Goal: Find specific page/section: Find specific page/section

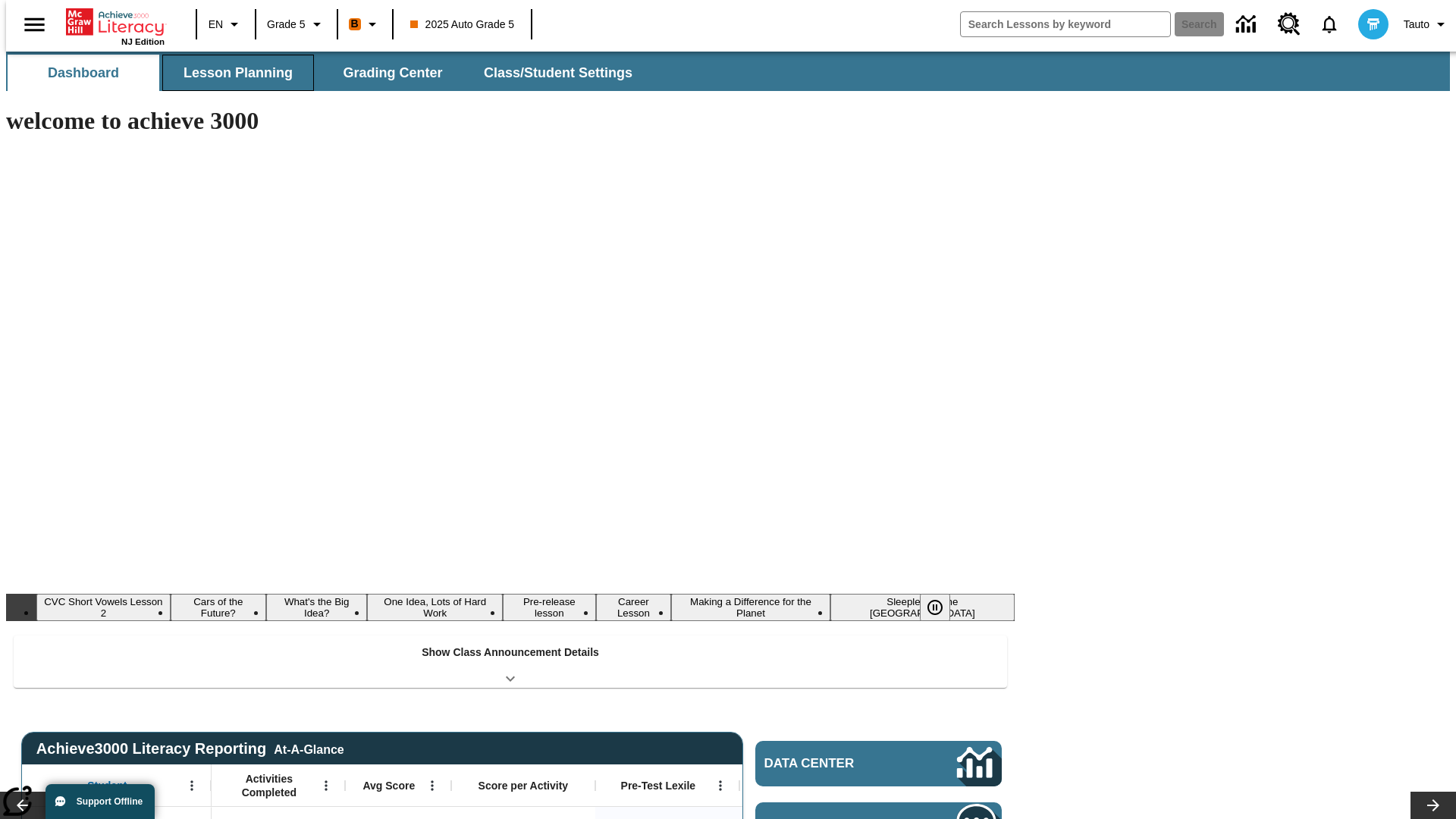
click at [232, 72] on button "Lesson Planning" at bounding box center [237, 72] width 152 height 37
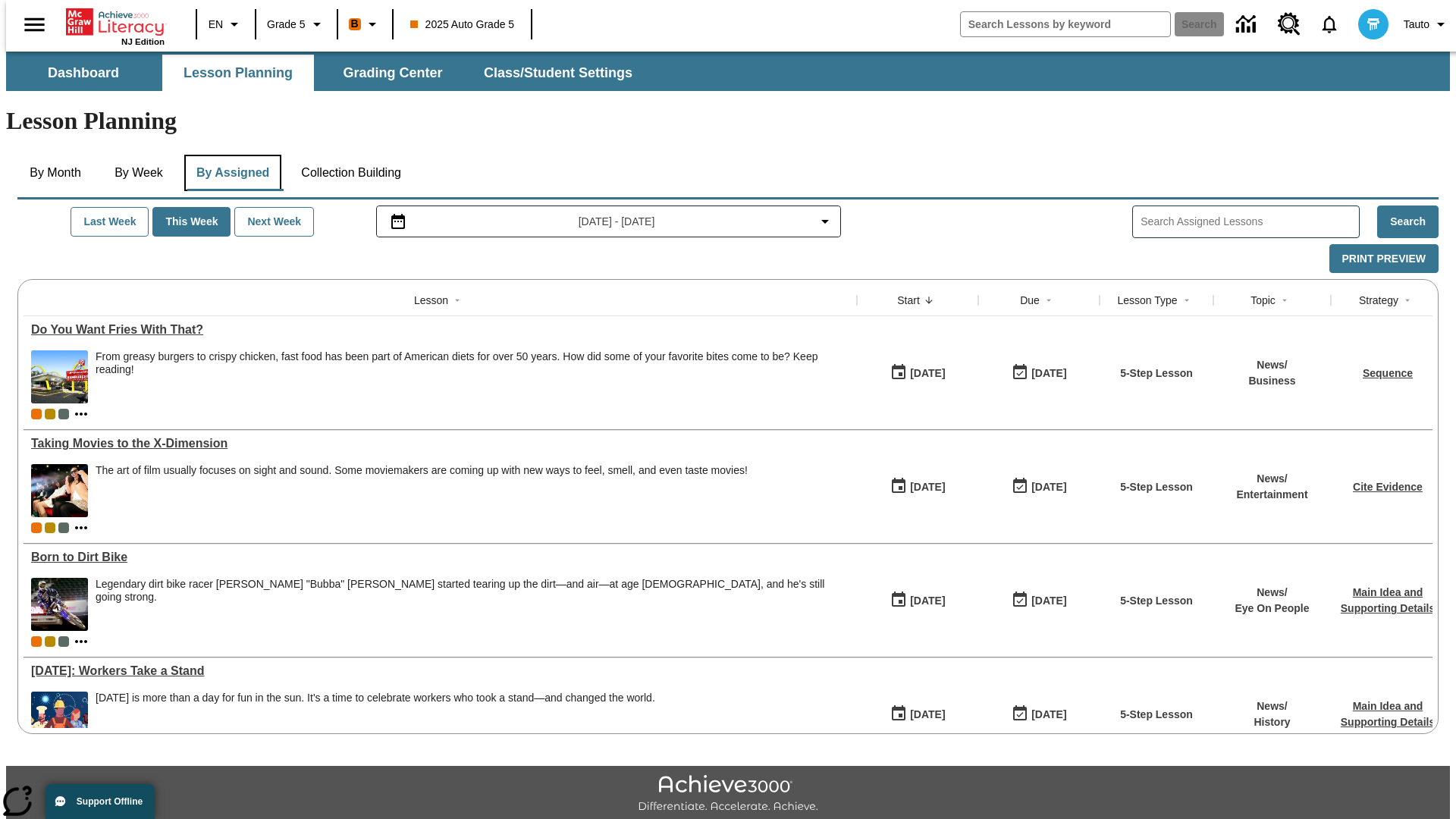
click at [229, 155] on button "By Assigned" at bounding box center [233, 173] width 97 height 37
type input "CVC Short Vowels Lesson 2"
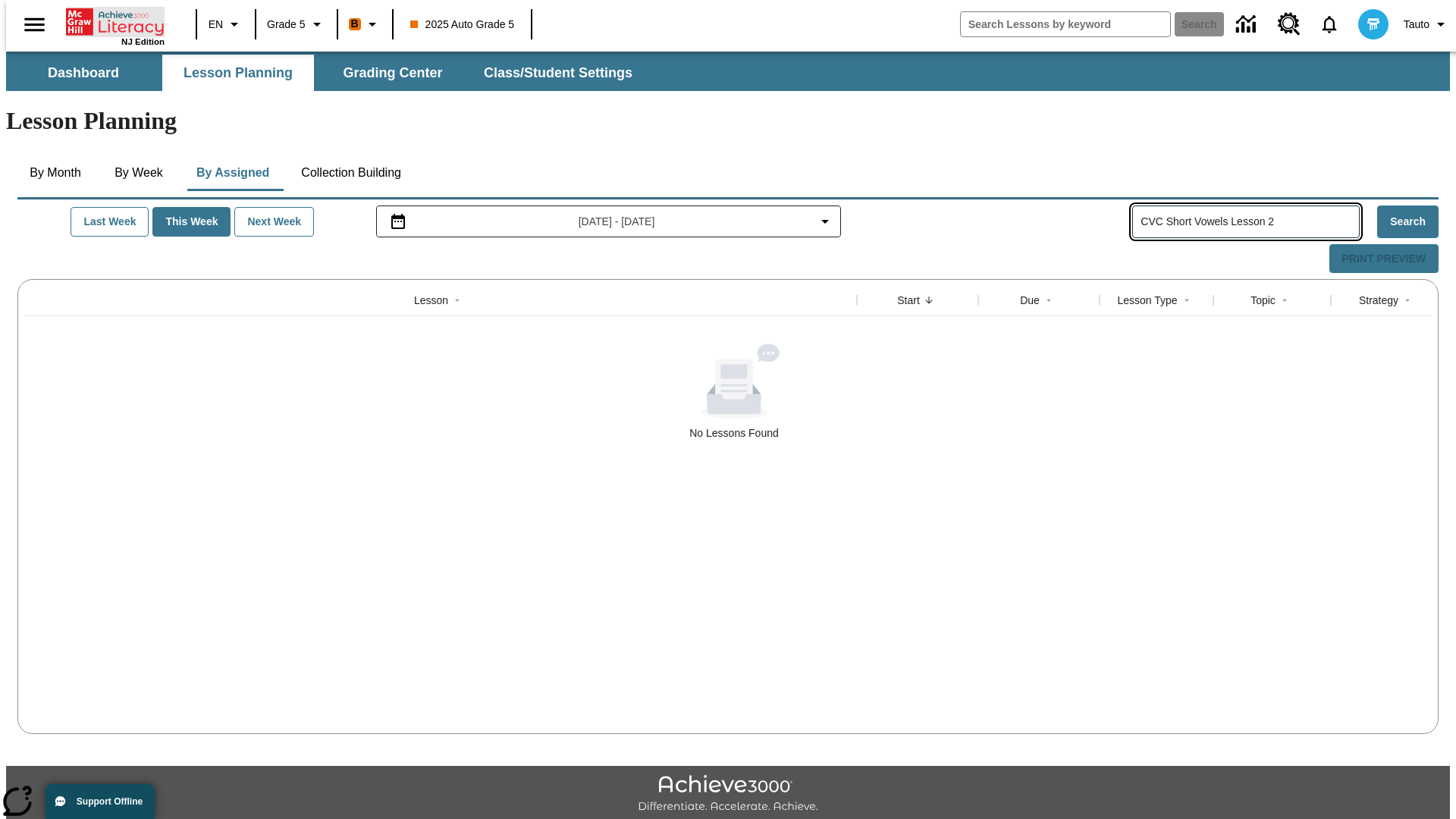
click at [109, 20] on icon "Home" at bounding box center [117, 22] width 101 height 30
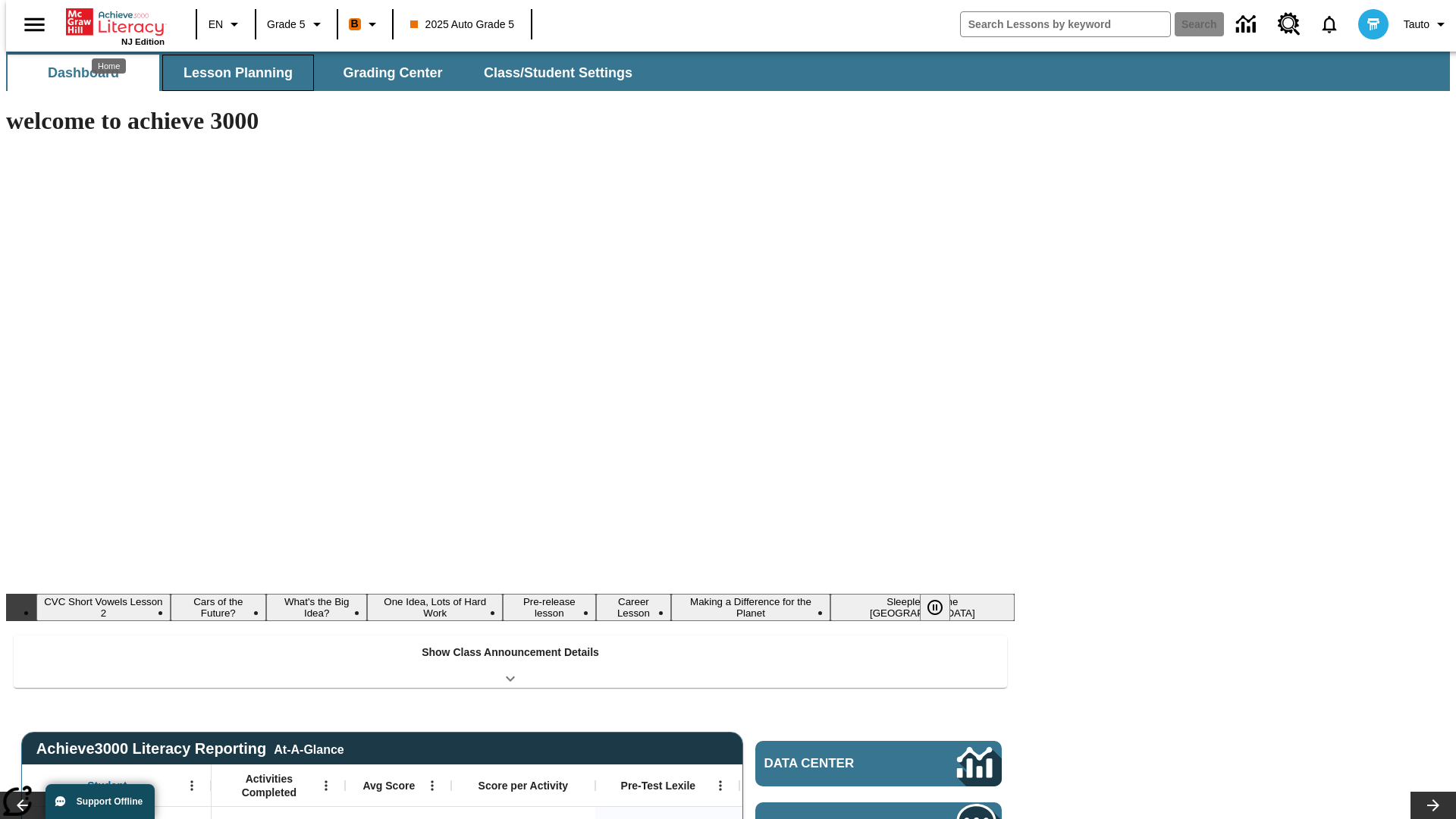
click at [232, 72] on button "Lesson Planning" at bounding box center [237, 72] width 152 height 37
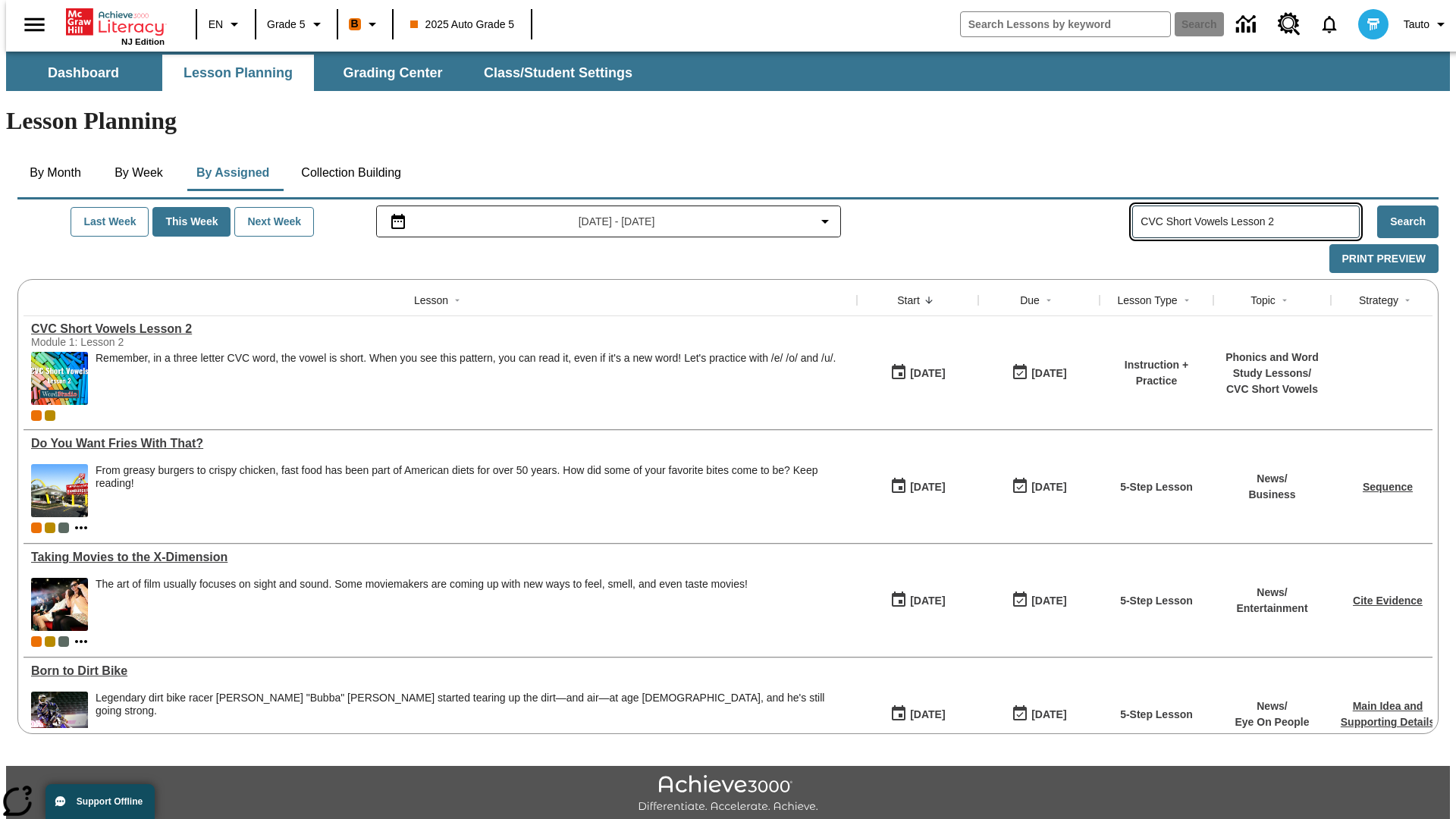
type input "CVC Short Vowels Lesson 2"
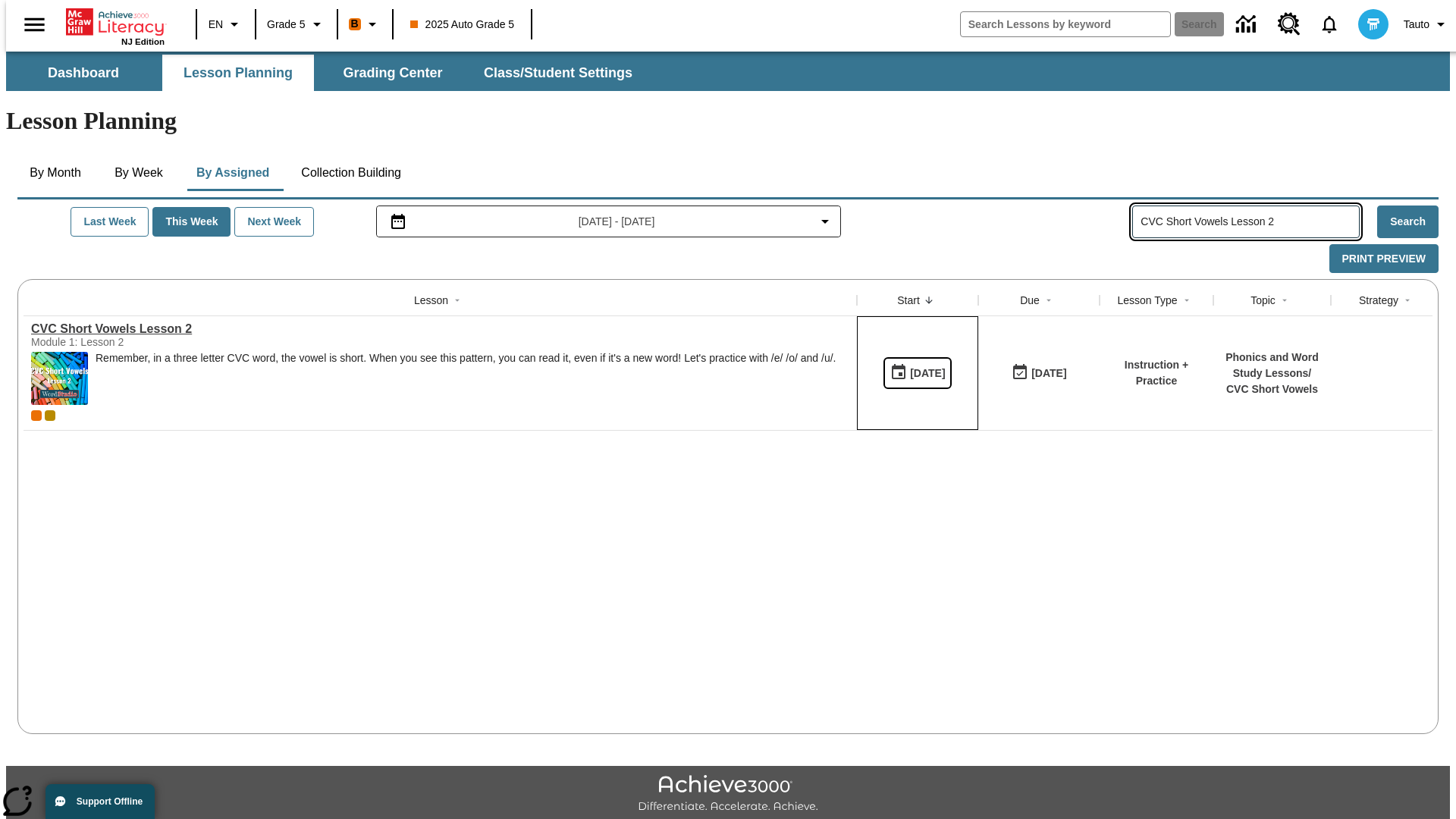
click at [912, 364] on div "[DATE]" at bounding box center [927, 373] width 35 height 19
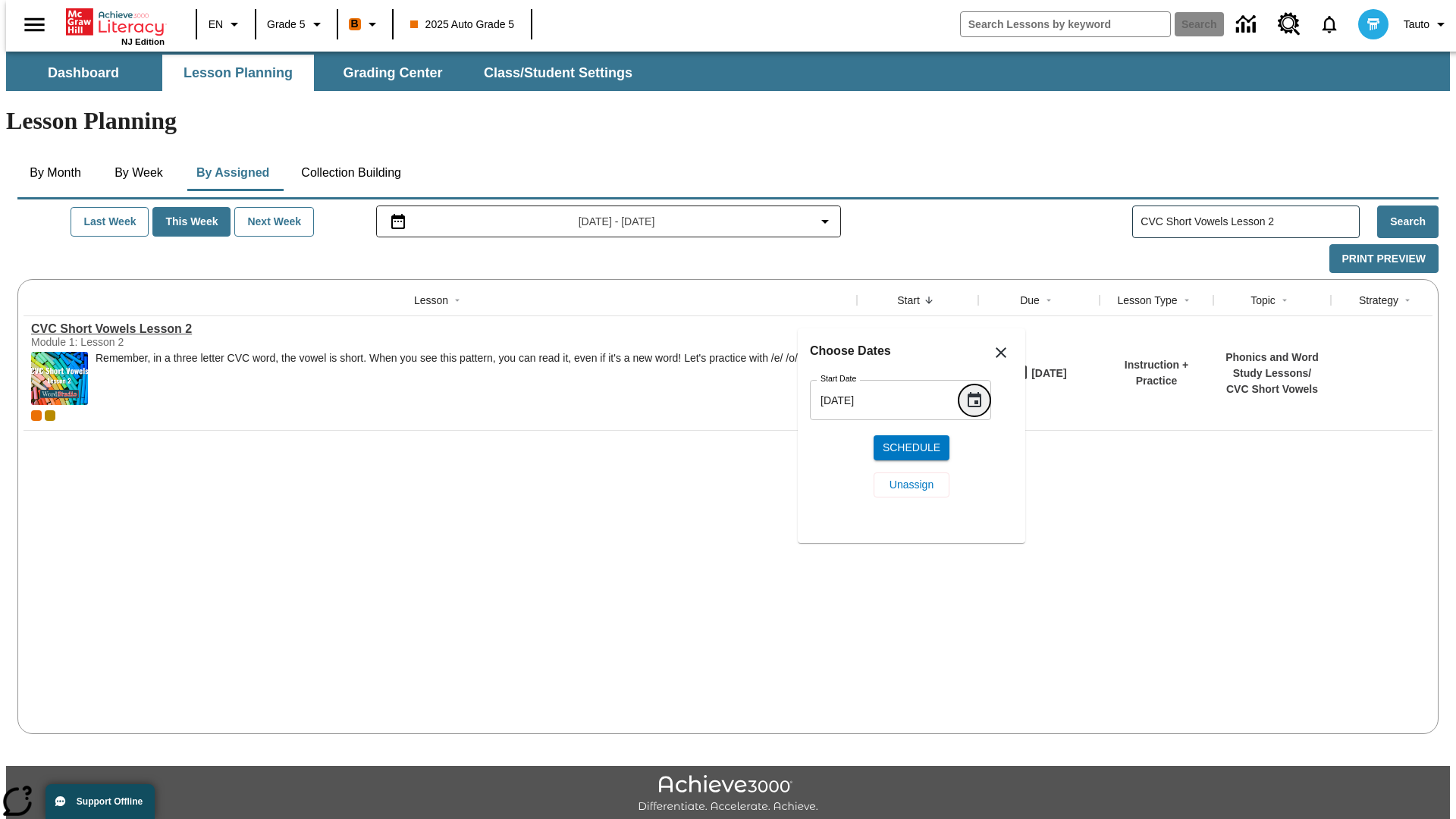
click at [979, 392] on icon "Choose date, selected date is Sep 13, 2025" at bounding box center [975, 399] width 14 height 15
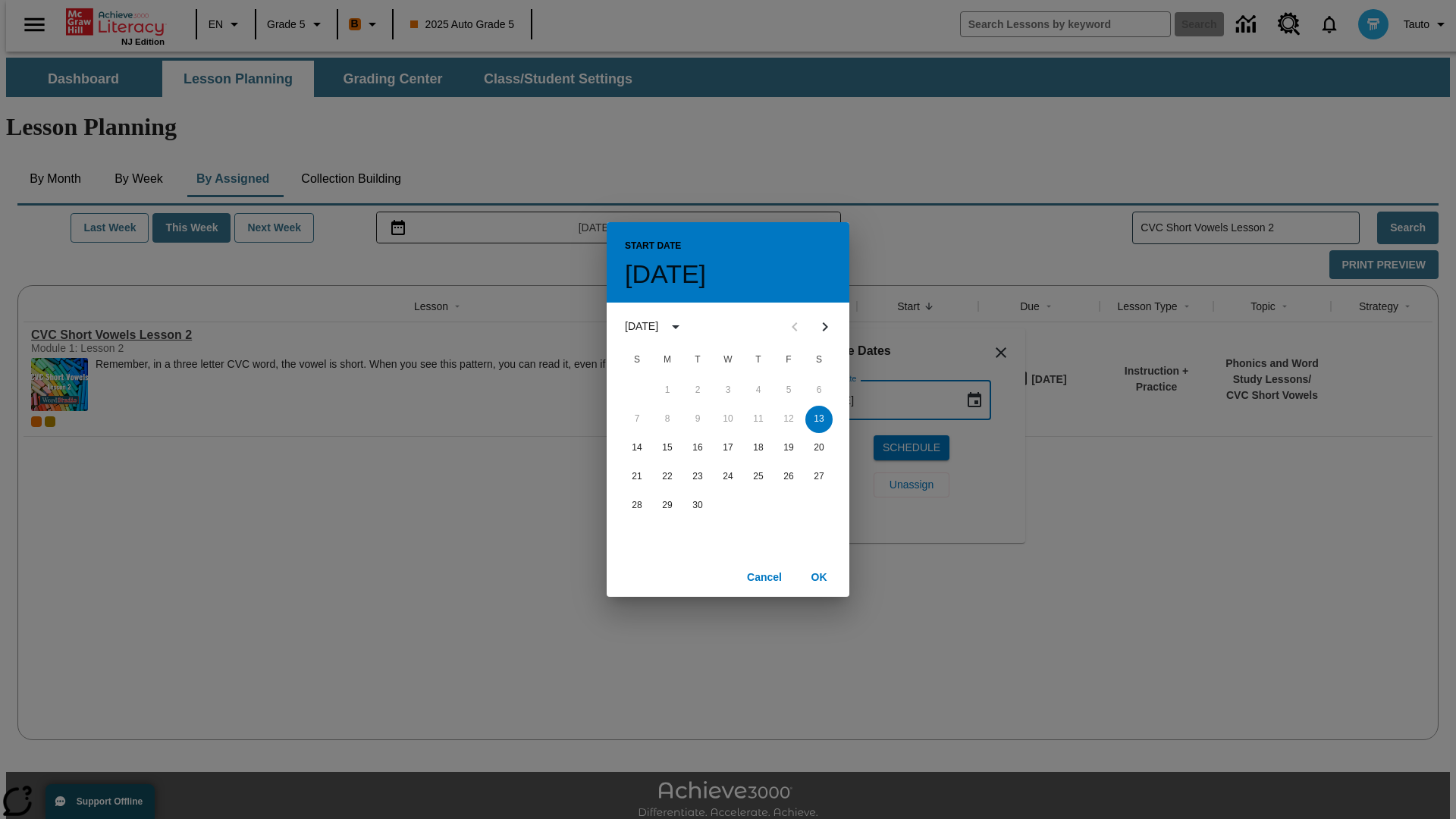
scroll to position [33, 0]
